Goal: Task Accomplishment & Management: Complete application form

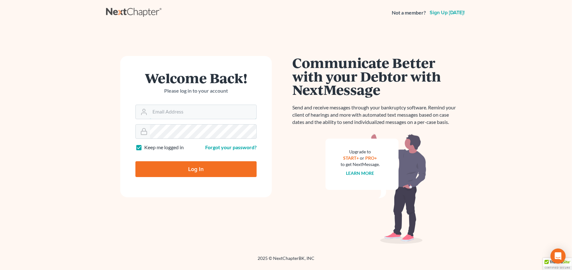
type input "[PERSON_NAME][EMAIL_ADDRESS][DOMAIN_NAME]"
click at [199, 168] on input "Log In" at bounding box center [196, 169] width 121 height 16
type input "Thinking..."
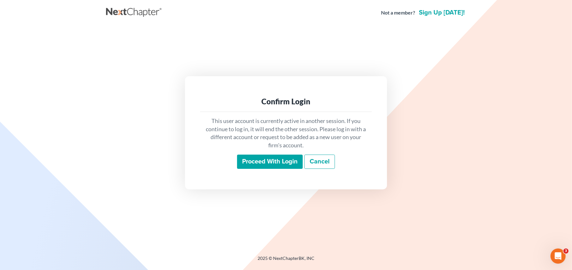
click at [271, 160] on input "Proceed with login" at bounding box center [270, 161] width 66 height 15
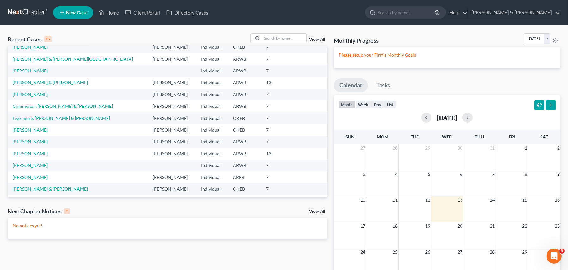
scroll to position [32, 0]
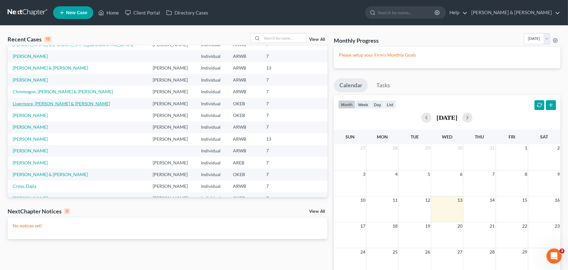
click at [45, 103] on link "Livermore, [PERSON_NAME] & [PERSON_NAME]" at bounding box center [61, 103] width 97 height 5
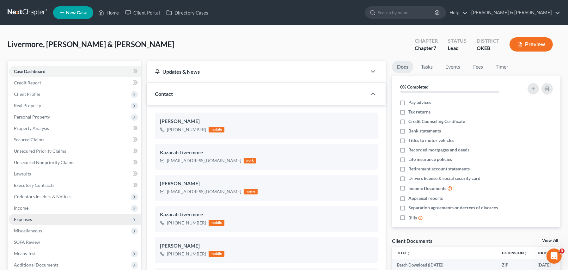
click at [26, 217] on span "Expenses" at bounding box center [23, 218] width 18 height 5
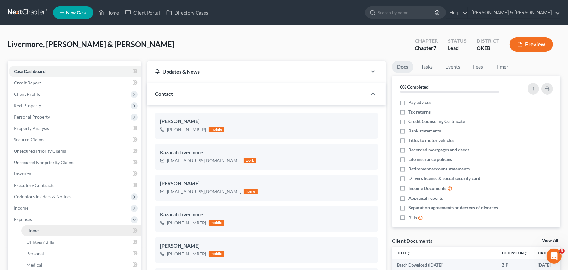
click at [34, 232] on span "Home" at bounding box center [33, 230] width 12 height 5
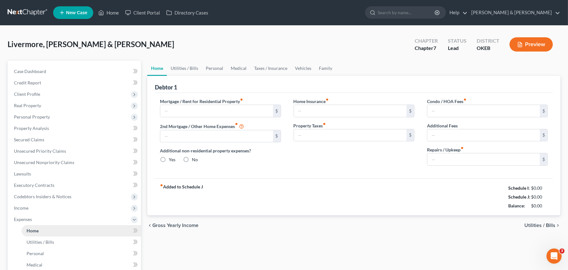
type input "775.00"
type input "0.00"
radio input "true"
type input "0.00"
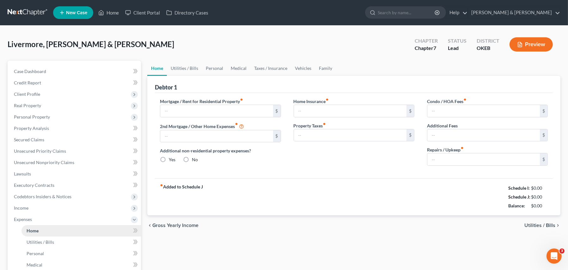
type input "0.00"
click at [214, 69] on link "Personal" at bounding box center [214, 68] width 25 height 15
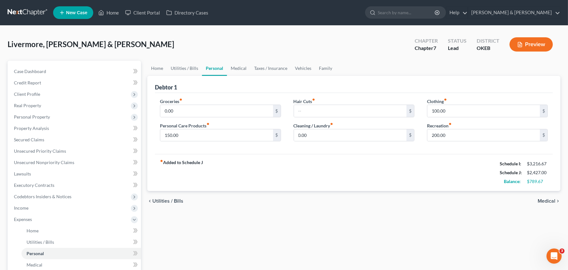
click at [282, 208] on div "chevron_left Utilities / Bills Medical chevron_right" at bounding box center [353, 201] width 413 height 20
click at [300, 66] on link "Vehicles" at bounding box center [303, 68] width 24 height 15
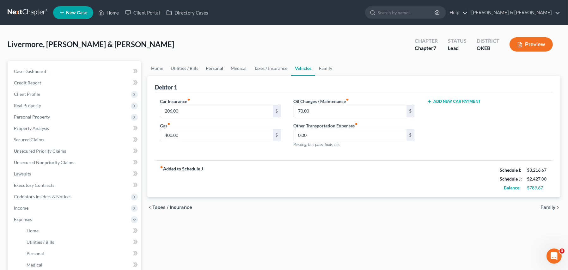
click at [216, 67] on link "Personal" at bounding box center [214, 68] width 25 height 15
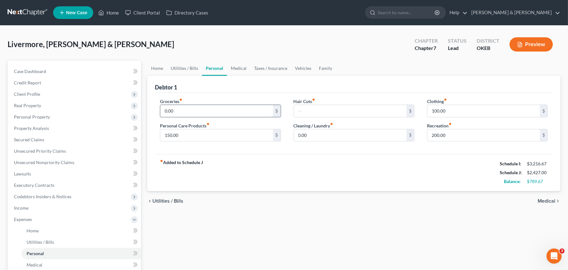
click at [173, 112] on input "0.00" at bounding box center [216, 111] width 112 height 12
type input "400.00"
click at [257, 163] on div "fiber_manual_record Added to Schedule J Schedule I: $3,216.67 Schedule J: $2,82…" at bounding box center [354, 172] width 398 height 37
click at [308, 111] on input "text" at bounding box center [350, 111] width 112 height 12
type input "50.00"
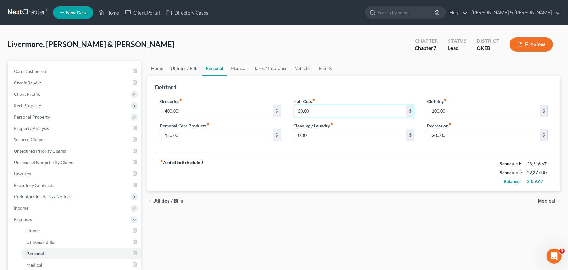
click at [186, 67] on link "Utilities / Bills" at bounding box center [184, 68] width 35 height 15
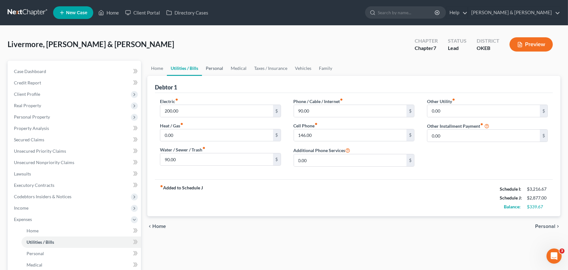
click at [222, 66] on link "Personal" at bounding box center [214, 68] width 25 height 15
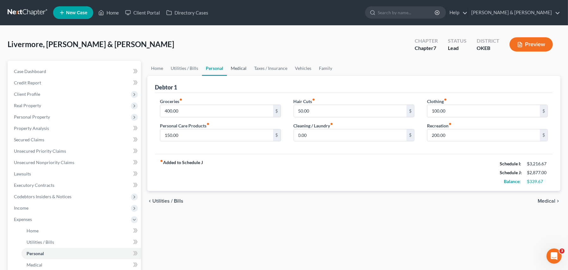
click at [242, 67] on link "Medical" at bounding box center [238, 68] width 23 height 15
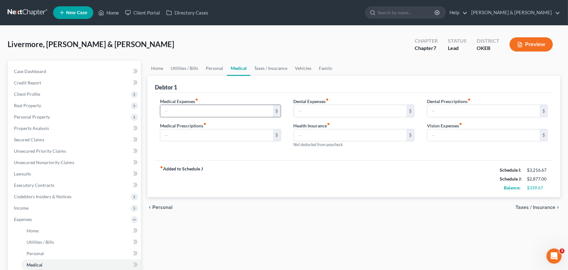
click at [175, 110] on input "text" at bounding box center [216, 111] width 112 height 12
type input "50.00"
click at [311, 111] on input "text" at bounding box center [350, 111] width 112 height 12
type input "50.00"
click at [268, 67] on link "Taxes / Insurance" at bounding box center [270, 68] width 41 height 15
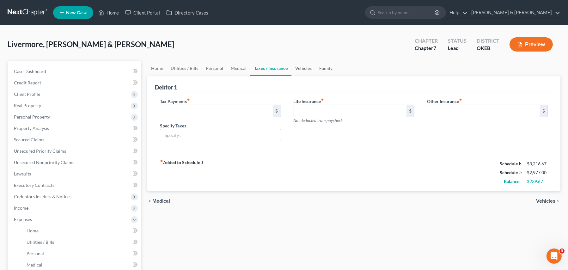
click at [299, 68] on link "Vehicles" at bounding box center [303, 68] width 24 height 15
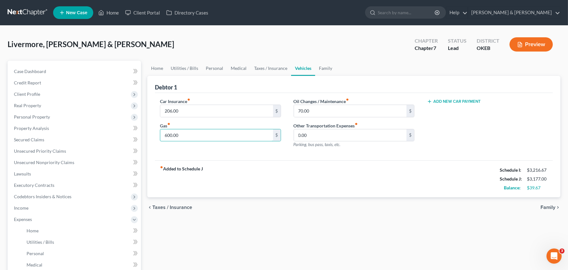
type input "600.00"
click at [230, 169] on div "fiber_manual_record Added to Schedule J Schedule I: $3,216.67 Schedule J: $3,17…" at bounding box center [354, 178] width 398 height 37
click at [179, 133] on input "600.00" at bounding box center [216, 135] width 112 height 12
click at [27, 207] on span "Income" at bounding box center [21, 207] width 15 height 5
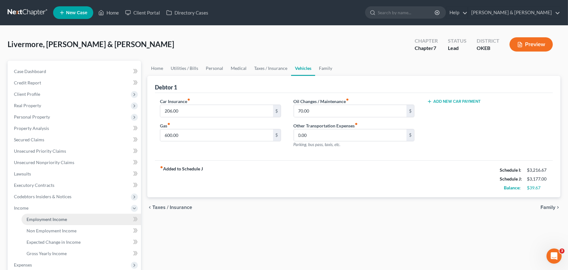
click at [41, 219] on span "Employment Income" at bounding box center [47, 218] width 40 height 5
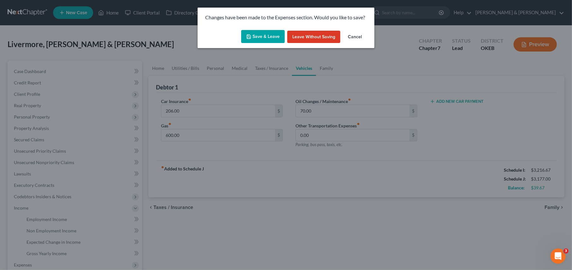
click at [263, 36] on button "Save & Leave" at bounding box center [263, 36] width 44 height 13
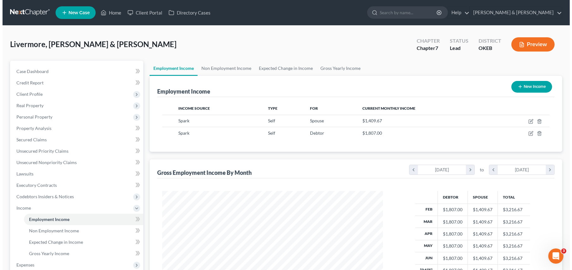
scroll to position [113, 233]
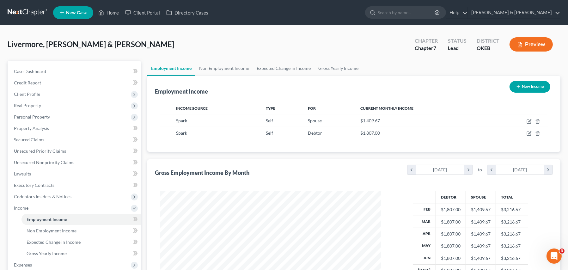
click at [323, 163] on div "Gross Employment Income By Month chevron_left [DATE] chevron_right to chevron_l…" at bounding box center [354, 168] width 398 height 19
click at [225, 66] on link "Non Employment Income" at bounding box center [223, 68] width 57 height 15
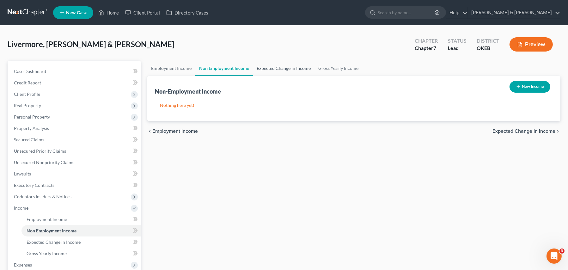
click at [274, 67] on link "Expected Change in Income" at bounding box center [284, 68] width 62 height 15
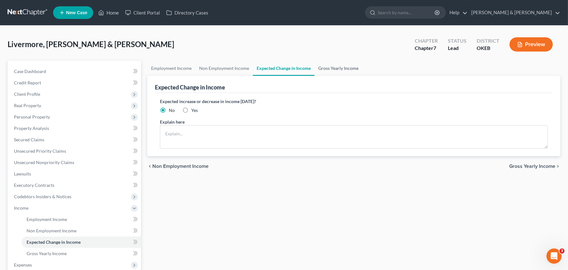
click at [330, 66] on link "Gross Yearly Income" at bounding box center [338, 68] width 48 height 15
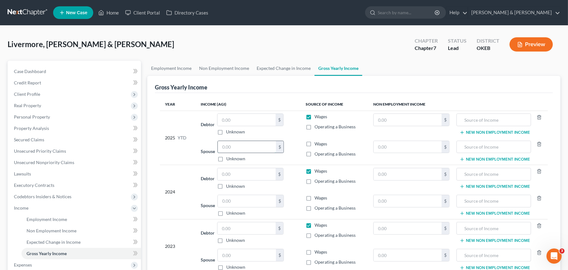
click at [231, 146] on input "text" at bounding box center [247, 147] width 58 height 12
type input "14,817.31"
click at [164, 215] on td "2024" at bounding box center [178, 192] width 36 height 54
click at [25, 138] on span "Secured Claims" at bounding box center [29, 139] width 30 height 5
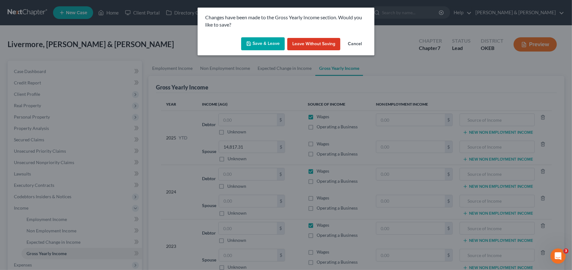
click at [259, 43] on button "Save & Leave" at bounding box center [263, 43] width 44 height 13
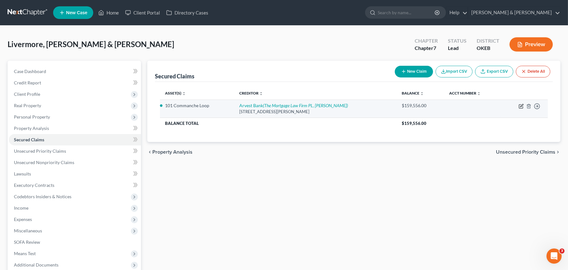
click at [522, 107] on icon "button" at bounding box center [520, 106] width 5 height 5
select select "2"
select select "0"
select select "3"
select select "0"
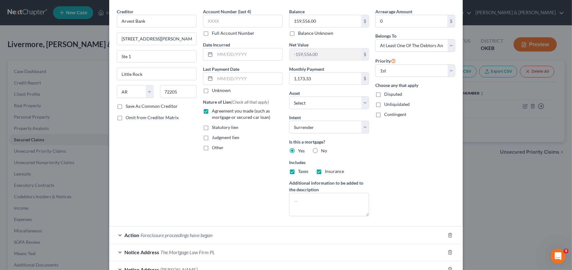
scroll to position [85, 0]
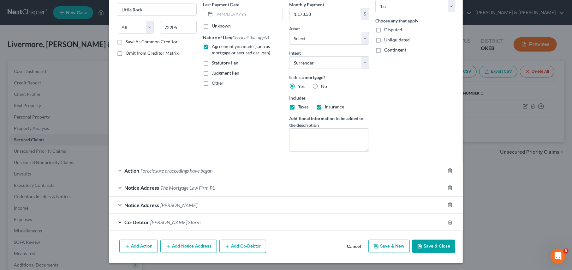
click at [116, 169] on div "Action Foreclosure proceedings have began" at bounding box center [277, 170] width 336 height 17
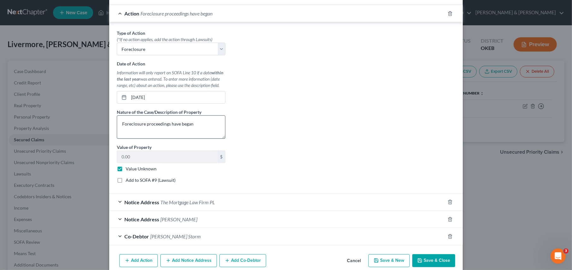
scroll to position [243, 0]
click at [117, 200] on div "Notice Address The Mortgage Law Firm PL" at bounding box center [277, 201] width 336 height 17
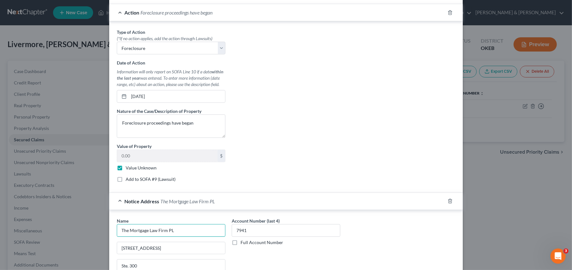
click at [178, 231] on input "The Mortgage Law Firm PL" at bounding box center [171, 230] width 109 height 13
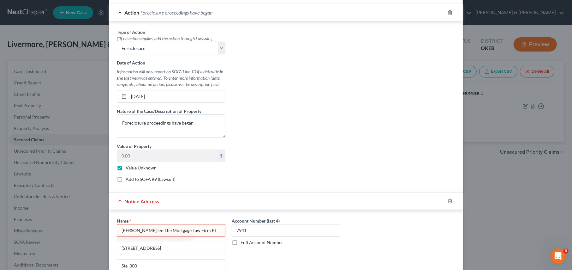
type input "[PERSON_NAME] c/o The Mortgage Law Firm PL"
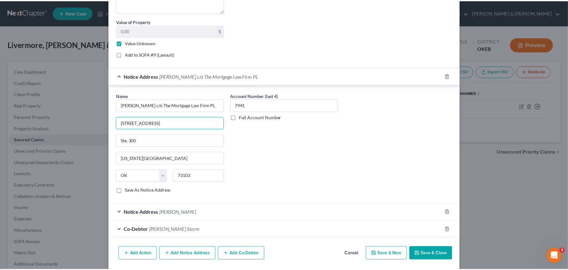
scroll to position [370, 0]
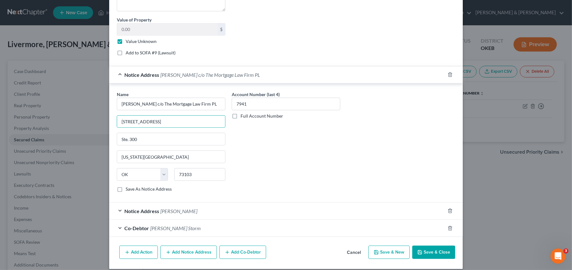
click at [421, 251] on button "Save & Close" at bounding box center [434, 251] width 43 height 13
